Goal: Obtain resource: Download file/media

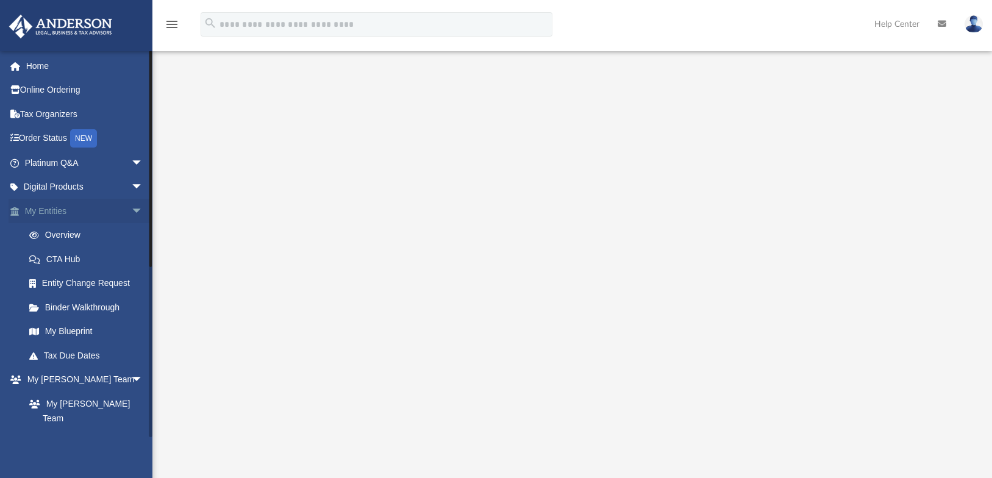
click at [48, 209] on link "My Entities arrow_drop_down" at bounding box center [85, 211] width 153 height 24
click at [49, 381] on link "My Anderson Team arrow_drop_down" at bounding box center [85, 380] width 153 height 24
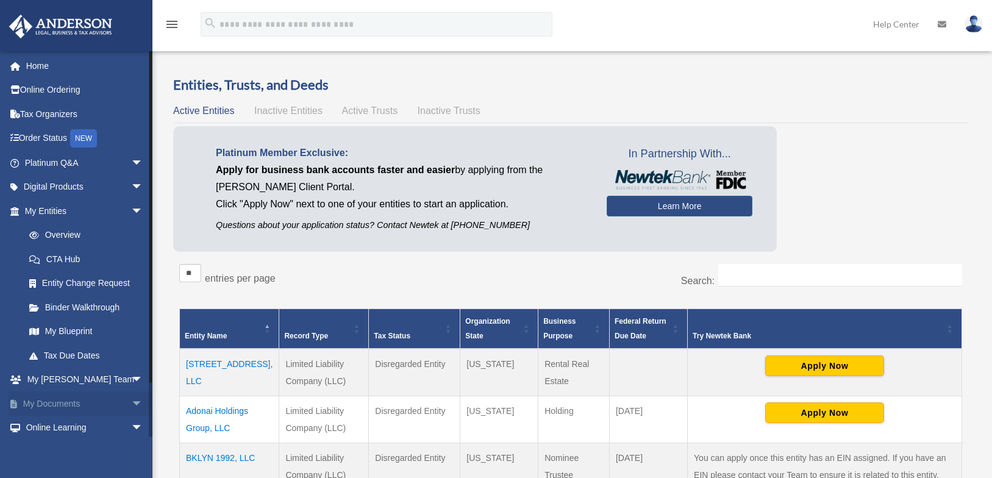
click at [131, 404] on span "arrow_drop_down" at bounding box center [143, 404] width 24 height 25
click at [58, 429] on link "Box" at bounding box center [89, 428] width 145 height 24
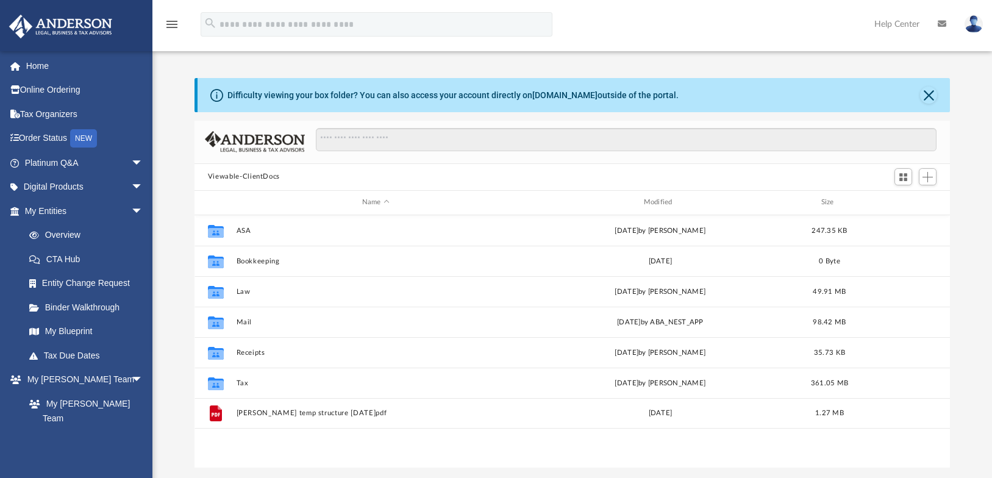
scroll to position [268, 747]
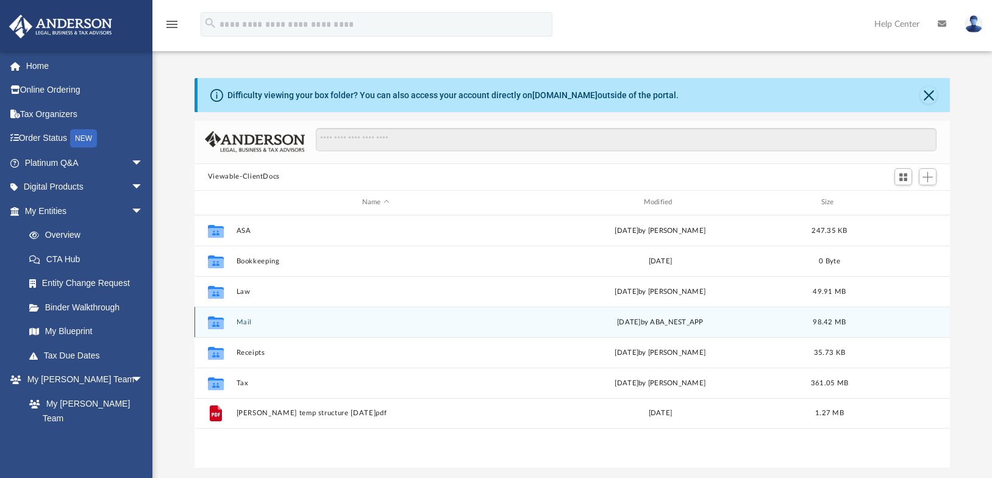
click at [245, 324] on button "Mail" at bounding box center [375, 322] width 279 height 8
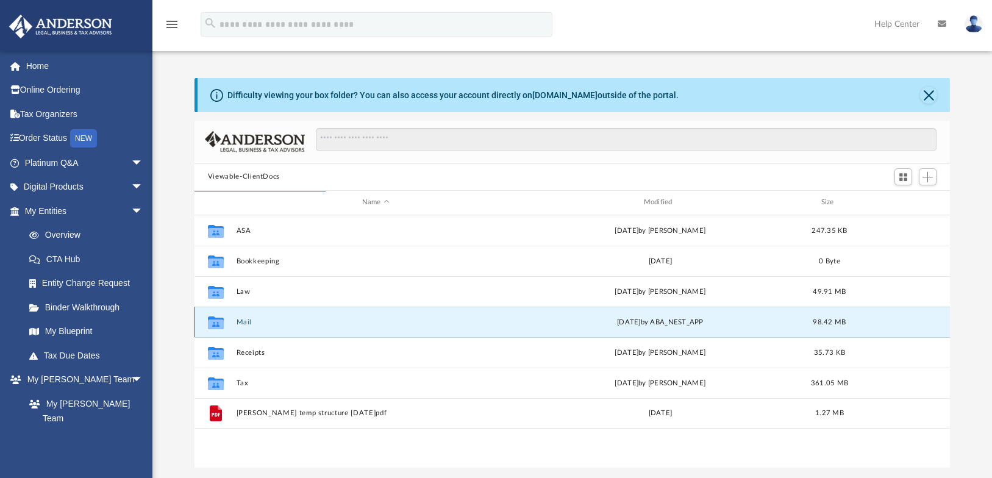
click at [238, 324] on button "Mail" at bounding box center [375, 322] width 279 height 8
click at [242, 319] on button "Mail" at bounding box center [375, 322] width 279 height 8
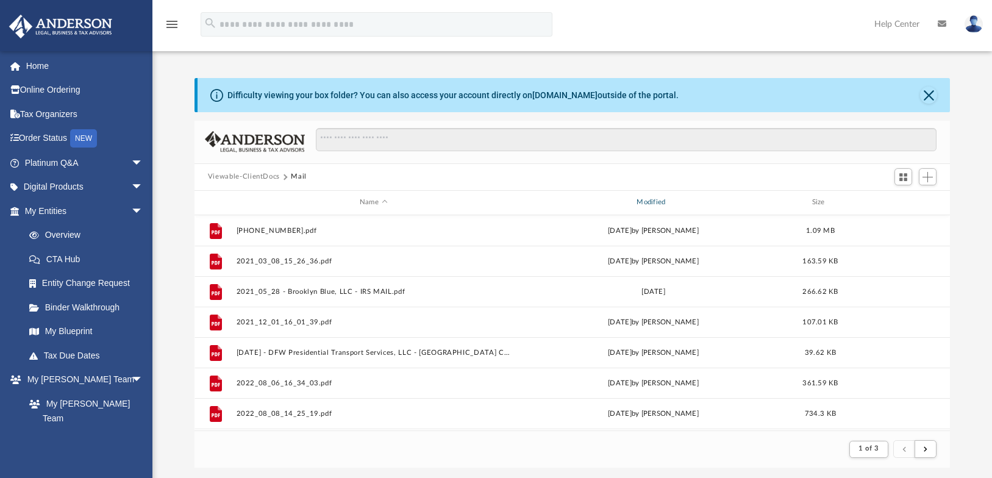
click at [654, 207] on div "Modified" at bounding box center [653, 202] width 275 height 11
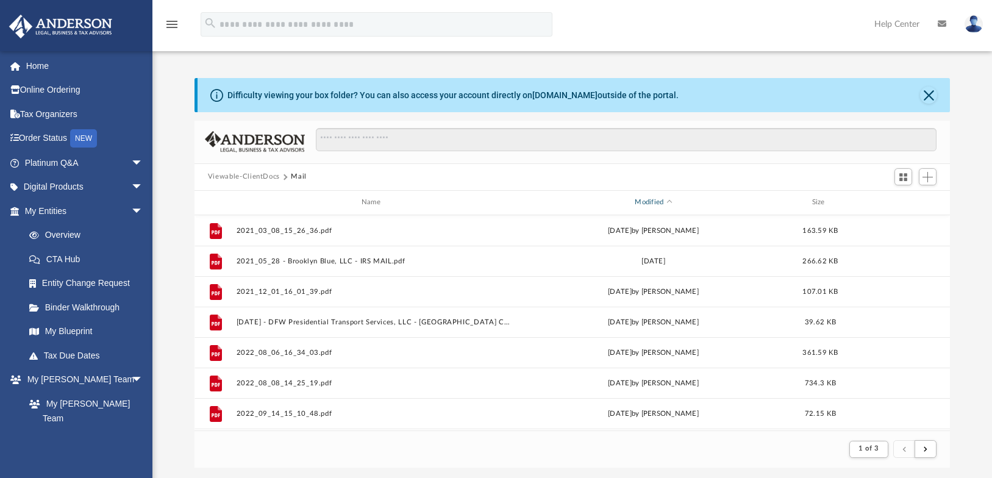
click at [653, 202] on div "Modified" at bounding box center [653, 202] width 275 height 11
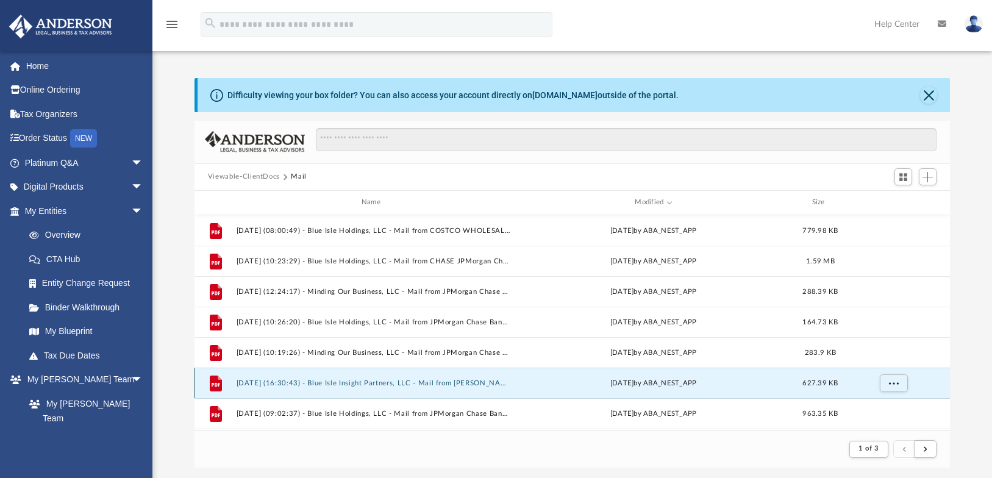
click at [433, 383] on button "2025.08.05 (16:30:43) - Blue Isle Insight Partners, LLC - Mail from Ms. Secrist…" at bounding box center [373, 383] width 274 height 8
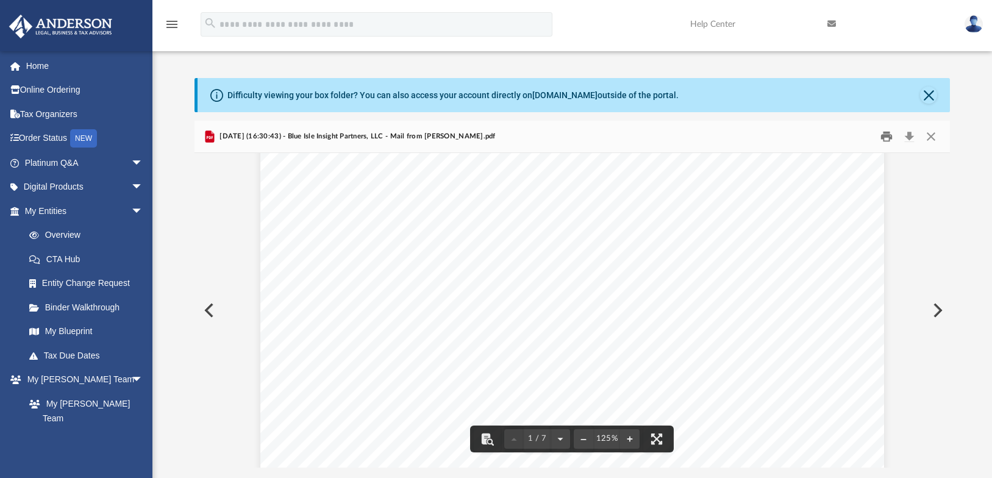
scroll to position [467, 0]
click at [886, 132] on button "Print" at bounding box center [887, 136] width 24 height 19
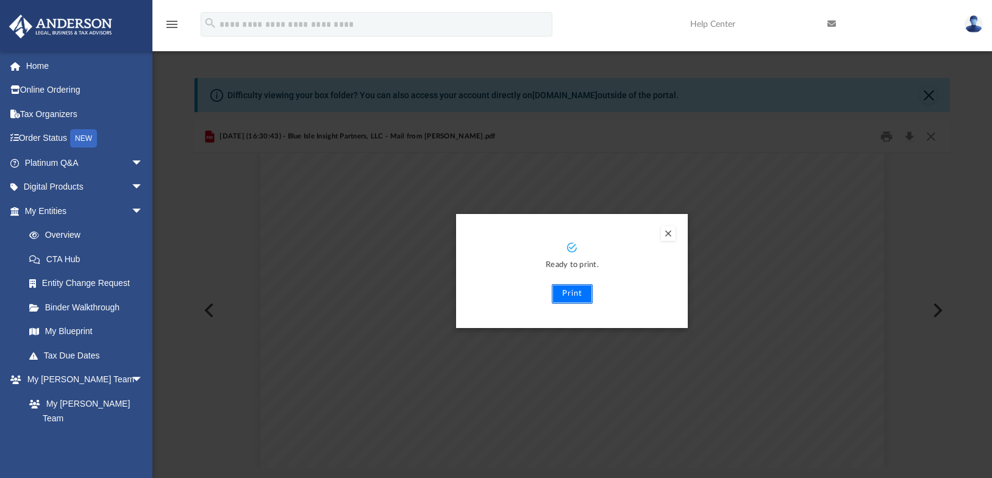
click at [572, 297] on button "Print" at bounding box center [572, 294] width 41 height 20
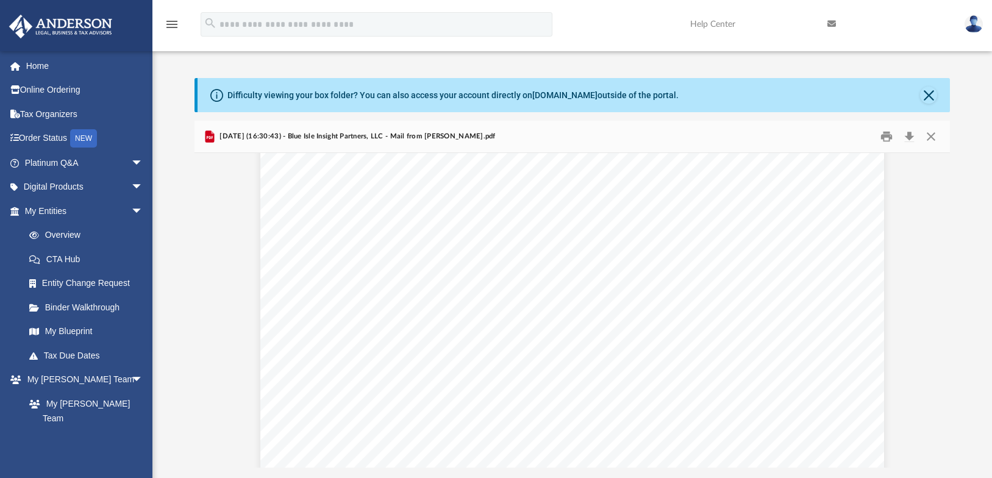
scroll to position [0, 0]
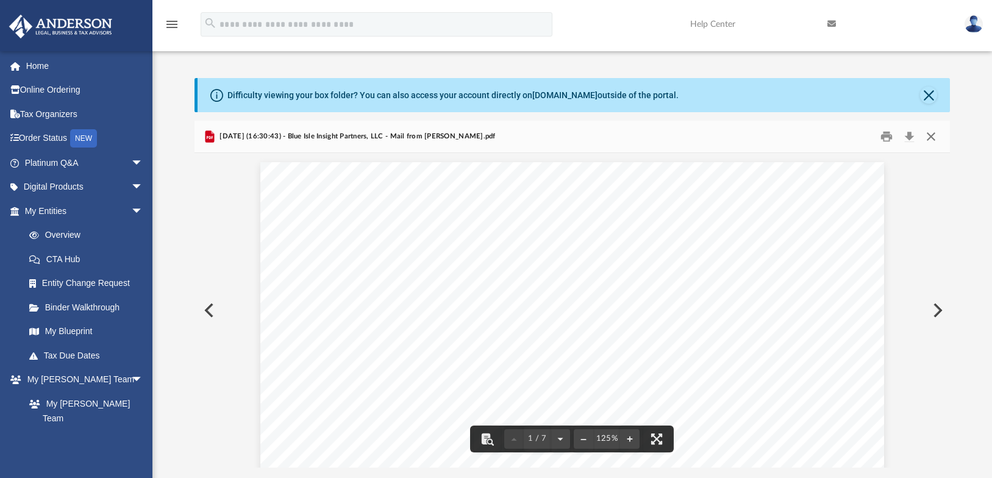
click at [931, 132] on button "Close" at bounding box center [931, 136] width 22 height 19
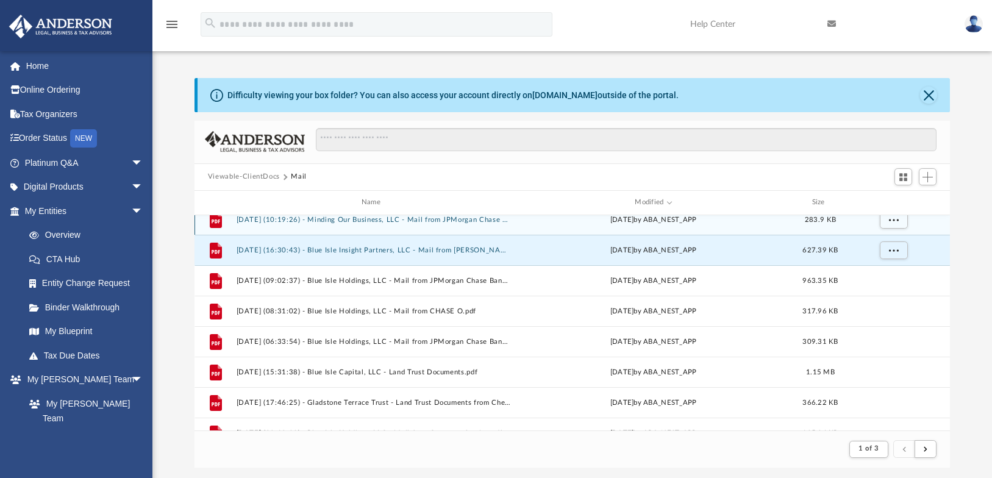
scroll to position [134, 0]
